Goal: Task Accomplishment & Management: Complete application form

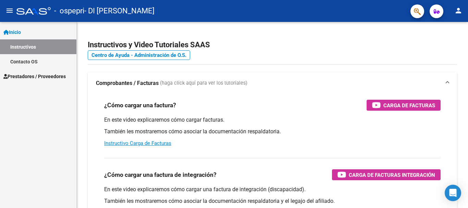
click at [13, 34] on span "Inicio" at bounding box center [11, 32] width 17 height 8
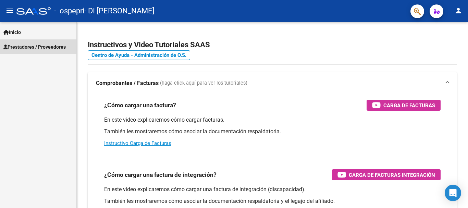
click at [21, 43] on span "Prestadores / Proveedores" at bounding box center [34, 47] width 62 height 8
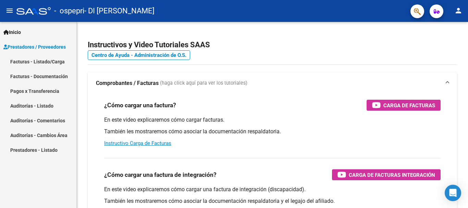
click at [30, 62] on link "Facturas - Listado/Carga" at bounding box center [38, 61] width 76 height 15
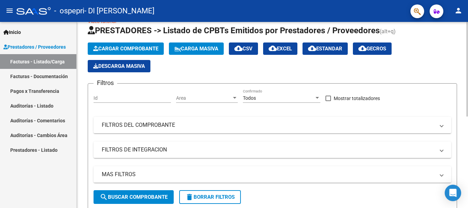
click at [466, 42] on div at bounding box center [467, 77] width 2 height 94
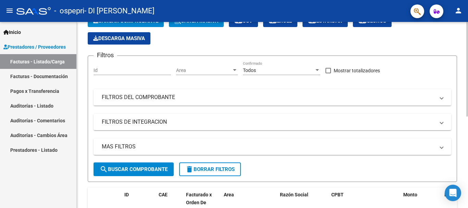
scroll to position [29, 0]
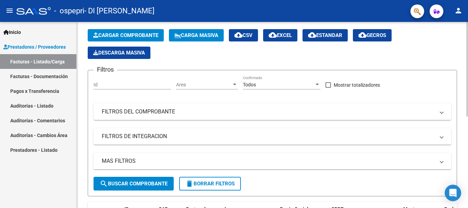
click at [467, 48] on div at bounding box center [467, 84] width 2 height 94
click at [125, 37] on span "Cargar Comprobante" at bounding box center [125, 35] width 65 height 6
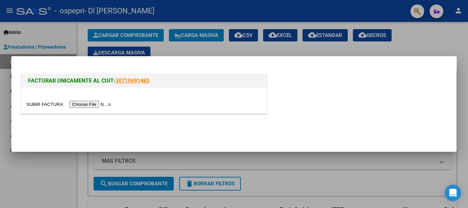
click at [104, 105] on input "file" at bounding box center [69, 104] width 87 height 7
